Goal: Transaction & Acquisition: Download file/media

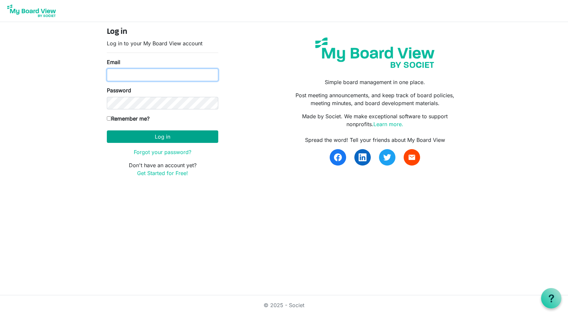
type input "Lisa@LisaLewis.org"
click at [156, 134] on button "Log in" at bounding box center [162, 136] width 111 height 12
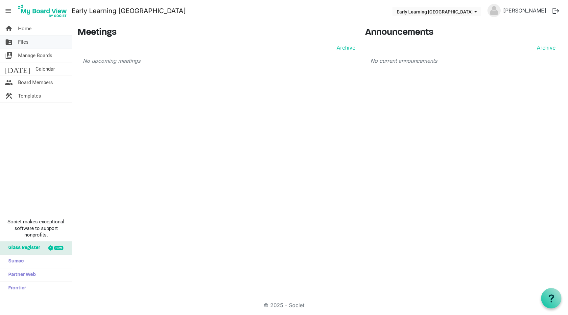
click at [21, 41] on span "Files" at bounding box center [23, 42] width 11 height 13
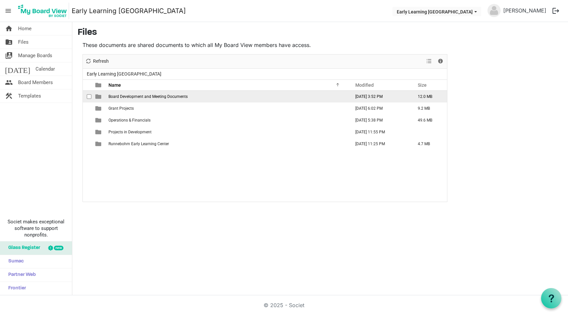
click at [119, 95] on span "Board Development and Meeting Documents" at bounding box center [147, 96] width 79 height 5
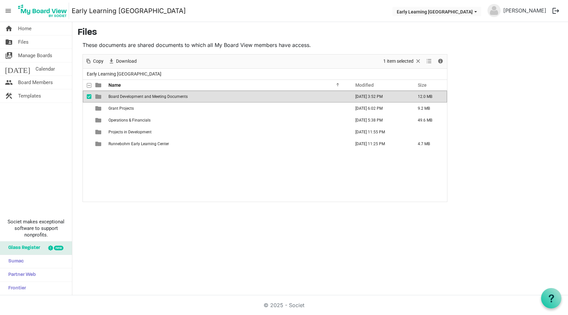
click at [119, 95] on span "Board Development and Meeting Documents" at bounding box center [147, 96] width 79 height 5
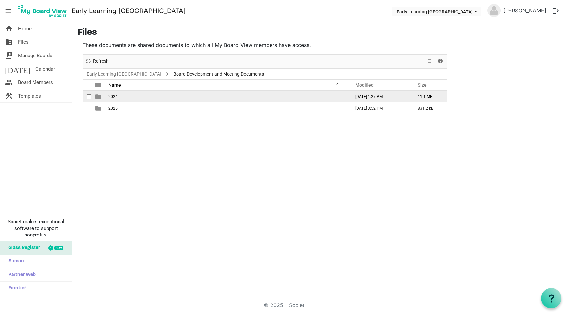
click at [114, 96] on span "2024" at bounding box center [112, 96] width 9 height 5
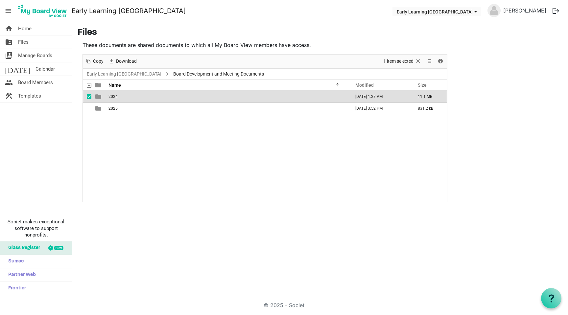
click at [114, 96] on span "2024" at bounding box center [112, 96] width 9 height 5
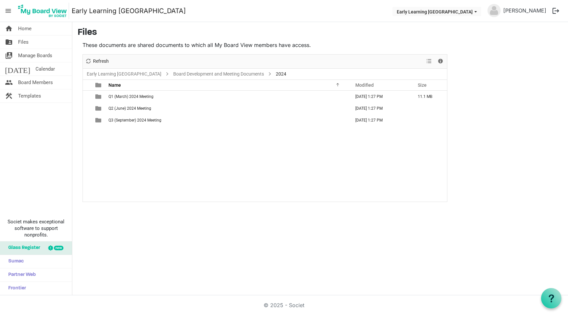
click at [114, 96] on span "Q1 (March) 2024 Meeting" at bounding box center [130, 96] width 45 height 5
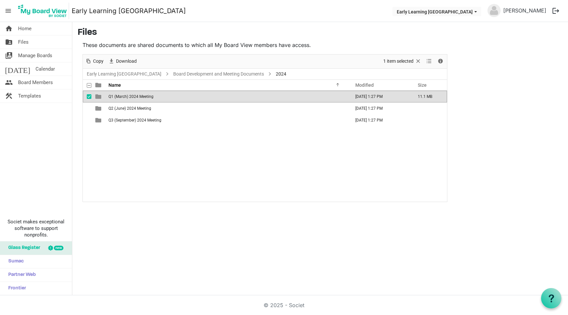
click at [114, 96] on span "Q1 (March) 2024 Meeting" at bounding box center [130, 96] width 45 height 5
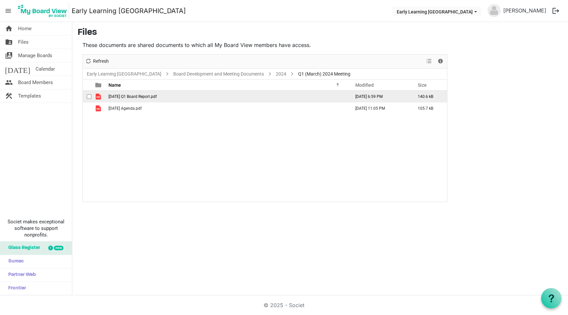
click at [116, 96] on span "[DATE] Q1 Board Report.pdf" at bounding box center [132, 96] width 48 height 5
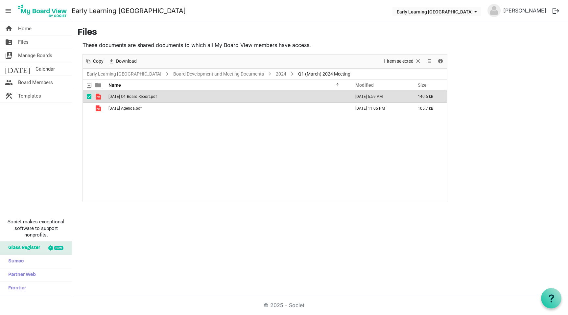
click at [116, 96] on span "[DATE] Q1 Board Report.pdf" at bounding box center [132, 96] width 48 height 5
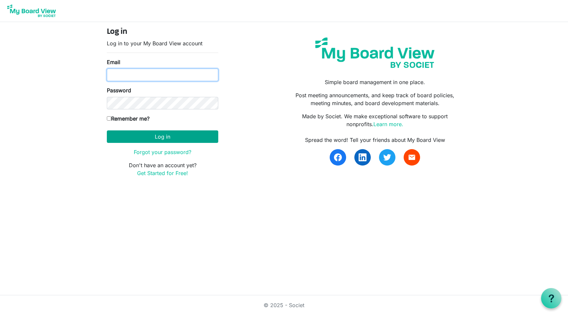
type input "[PERSON_NAME][EMAIL_ADDRESS][DOMAIN_NAME]"
click at [147, 138] on button "Log in" at bounding box center [162, 136] width 111 height 12
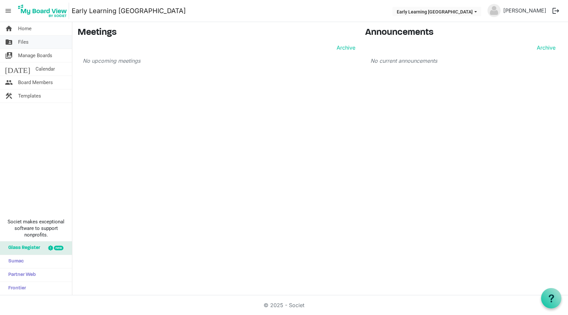
click at [22, 42] on span "Files" at bounding box center [23, 42] width 11 height 13
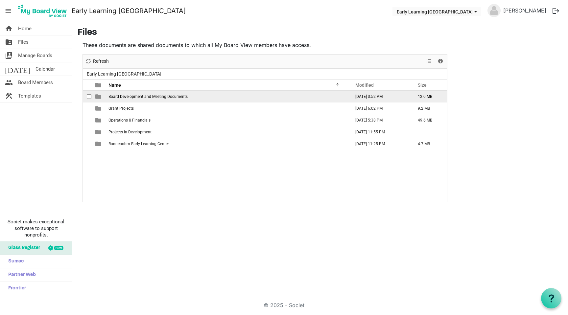
click at [90, 96] on span "checkbox" at bounding box center [89, 96] width 5 height 5
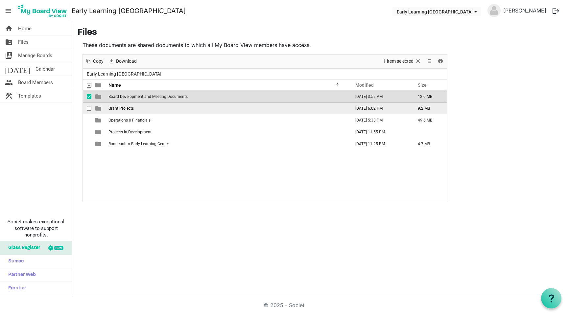
click at [89, 109] on span "checkbox" at bounding box center [89, 108] width 5 height 5
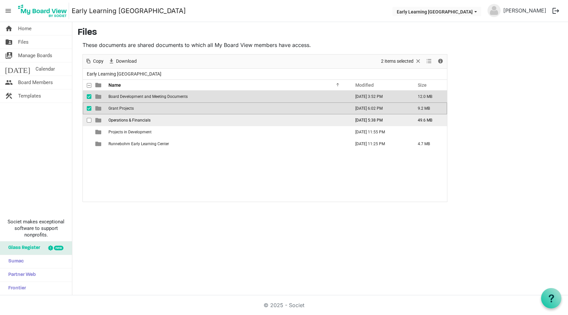
click at [90, 120] on span "checkbox" at bounding box center [89, 120] width 5 height 5
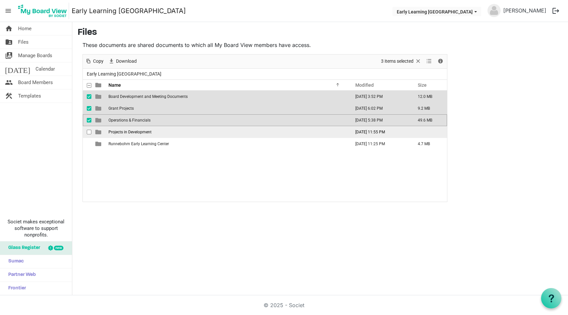
click at [90, 130] on span "checkbox" at bounding box center [89, 132] width 5 height 5
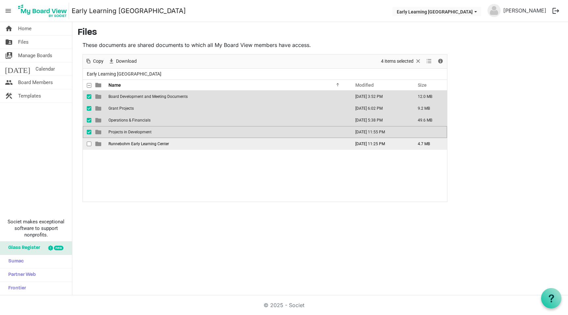
click at [89, 144] on span "checkbox" at bounding box center [89, 144] width 5 height 5
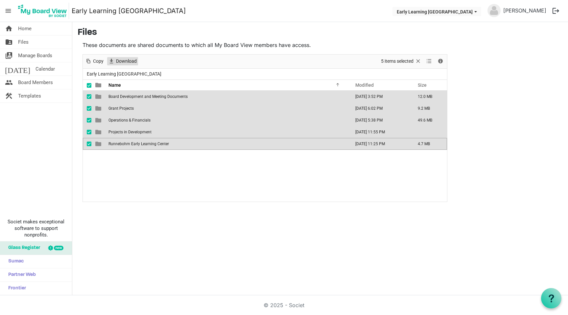
click at [122, 60] on span "Download" at bounding box center [126, 61] width 22 height 8
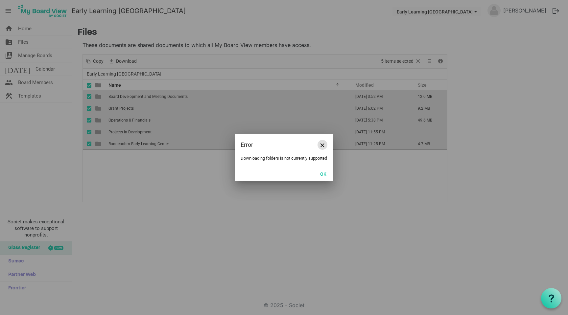
click at [320, 143] on span "Close" at bounding box center [322, 145] width 4 height 4
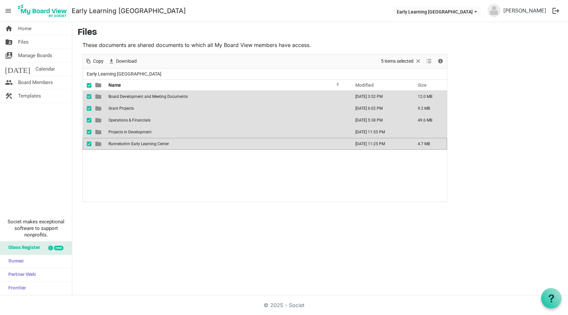
click at [88, 85] on span at bounding box center [89, 85] width 5 height 5
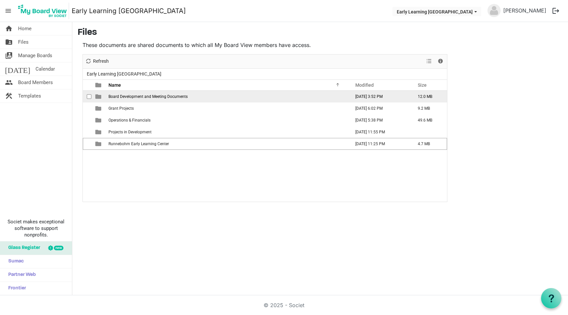
click at [121, 96] on span "Board Development and Meeting Documents" at bounding box center [147, 96] width 79 height 5
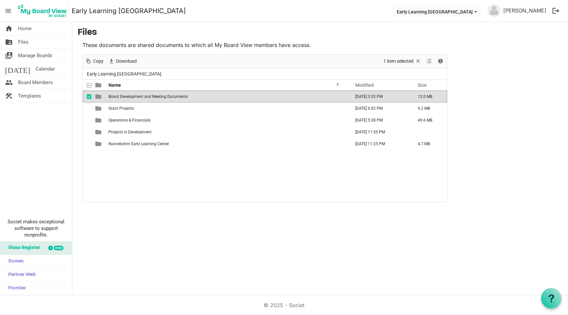
click at [121, 96] on span "Board Development and Meeting Documents" at bounding box center [147, 96] width 79 height 5
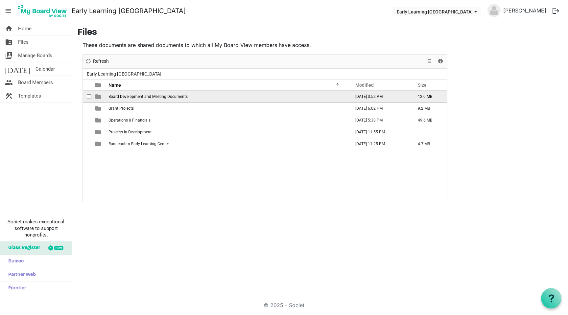
click at [121, 96] on span "Board Development and Meeting Documents" at bounding box center [147, 96] width 79 height 5
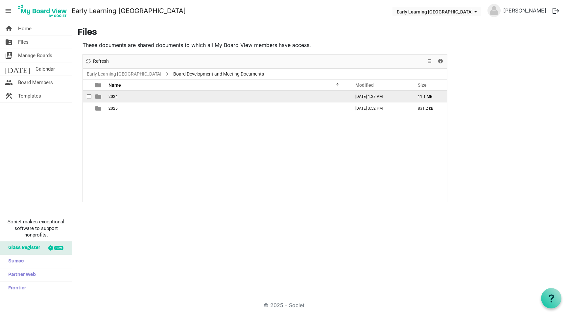
click at [109, 97] on span "2024" at bounding box center [112, 96] width 9 height 5
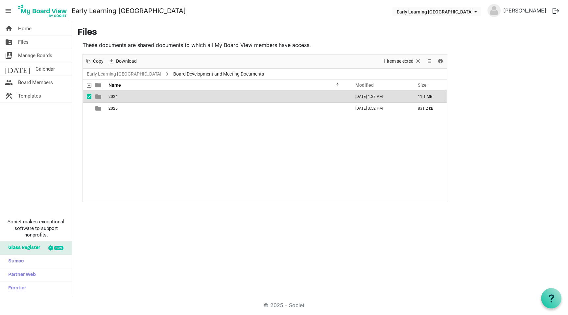
click at [109, 97] on span "2024" at bounding box center [112, 96] width 9 height 5
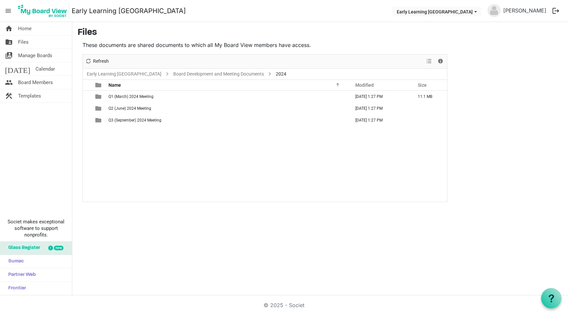
click at [109, 97] on span "Q1 (March) 2024 Meeting" at bounding box center [130, 96] width 45 height 5
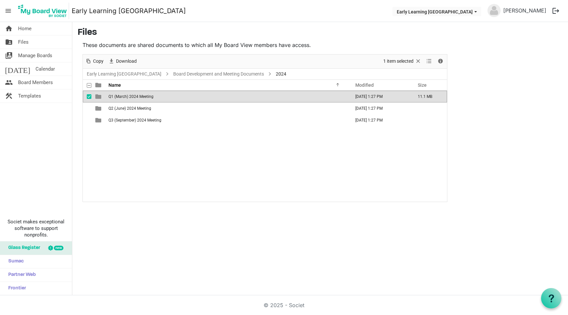
click at [109, 97] on span "Q1 (March) 2024 Meeting" at bounding box center [130, 96] width 45 height 5
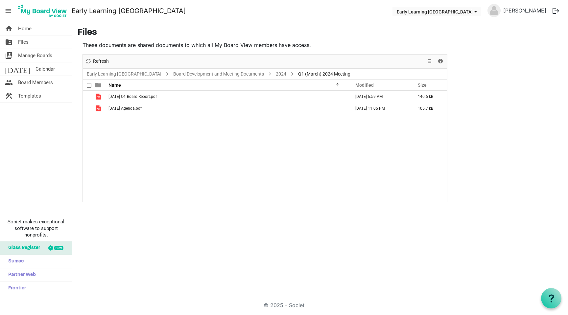
click at [88, 84] on span at bounding box center [89, 85] width 5 height 5
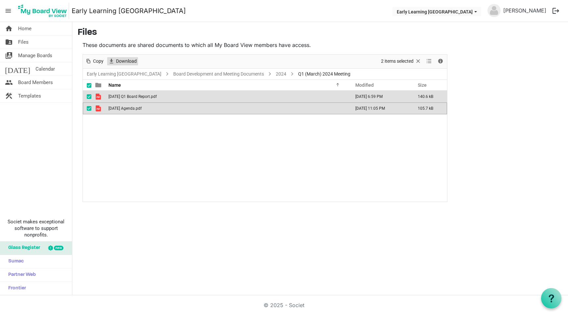
click at [125, 58] on span "Download" at bounding box center [126, 61] width 22 height 8
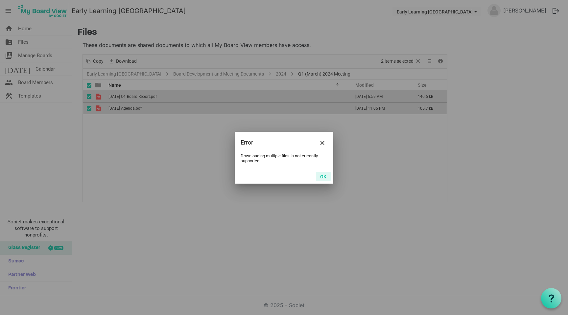
click at [321, 176] on button "OK" at bounding box center [323, 176] width 15 height 9
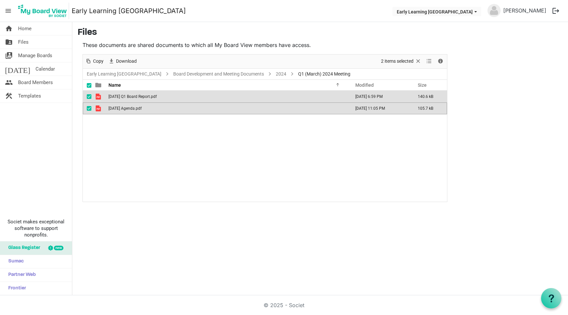
click at [90, 111] on div "checkbox" at bounding box center [91, 108] width 8 height 7
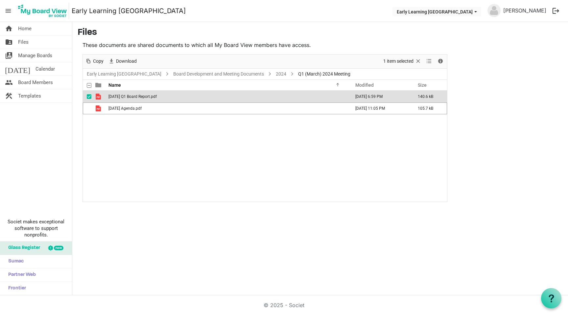
drag, startPoint x: 91, startPoint y: 99, endPoint x: 90, endPoint y: 95, distance: 3.7
click at [90, 97] on span "checkbox" at bounding box center [89, 96] width 5 height 5
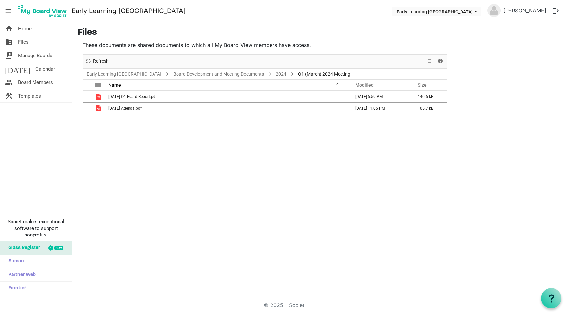
click at [53, 125] on div "home Home folder_shared Files switch_account Manage Boards [DATE] Calendar peop…" at bounding box center [36, 158] width 72 height 273
click at [470, 12] on button "Early Learning [GEOGRAPHIC_DATA]" at bounding box center [436, 11] width 89 height 9
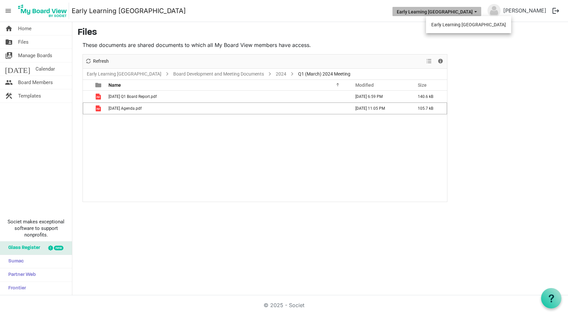
click at [376, 15] on nav "menu Early Learning [GEOGRAPHIC_DATA] Early Learning [GEOGRAPHIC_DATA] [PERSON_…" at bounding box center [284, 11] width 568 height 22
